Goal: Transaction & Acquisition: Obtain resource

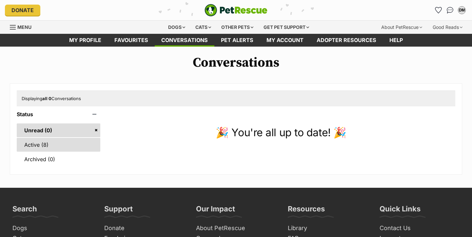
click at [37, 145] on link "Active (8)" at bounding box center [59, 145] width 84 height 14
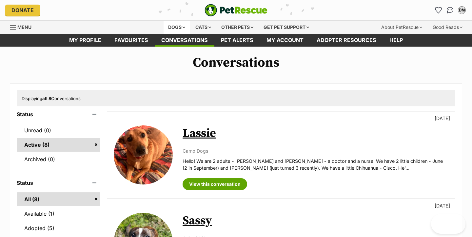
click at [173, 26] on div "Dogs" at bounding box center [177, 27] width 26 height 13
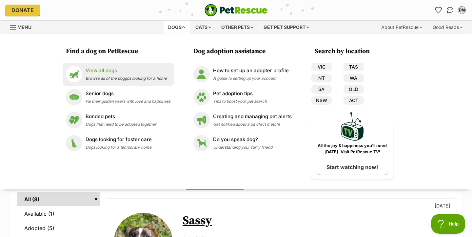
click at [102, 72] on p "View all dogs" at bounding box center [126, 71] width 81 height 8
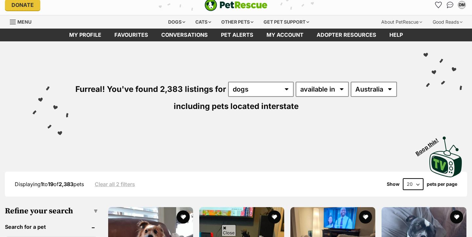
scroll to position [305, 0]
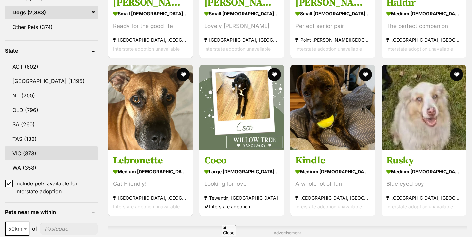
click at [22, 153] on link "VIC (873)" at bounding box center [51, 153] width 93 height 14
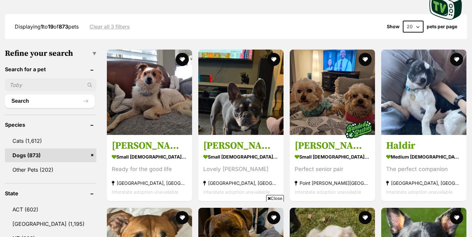
scroll to position [297, 0]
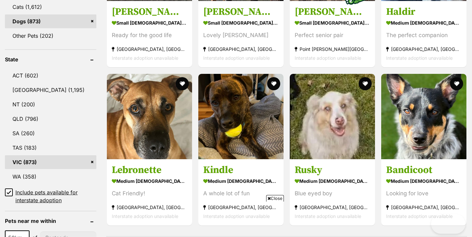
click at [10, 190] on icon at bounding box center [9, 192] width 5 height 5
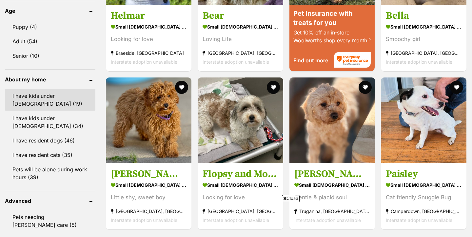
click at [64, 100] on link "I have kids under 5 years old (19)" at bounding box center [50, 100] width 91 height 22
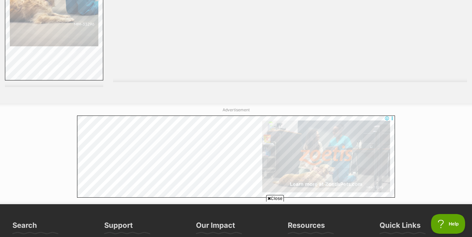
scroll to position [600, 0]
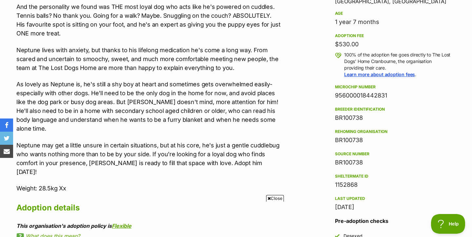
scroll to position [458, 0]
